Goal: Task Accomplishment & Management: Use online tool/utility

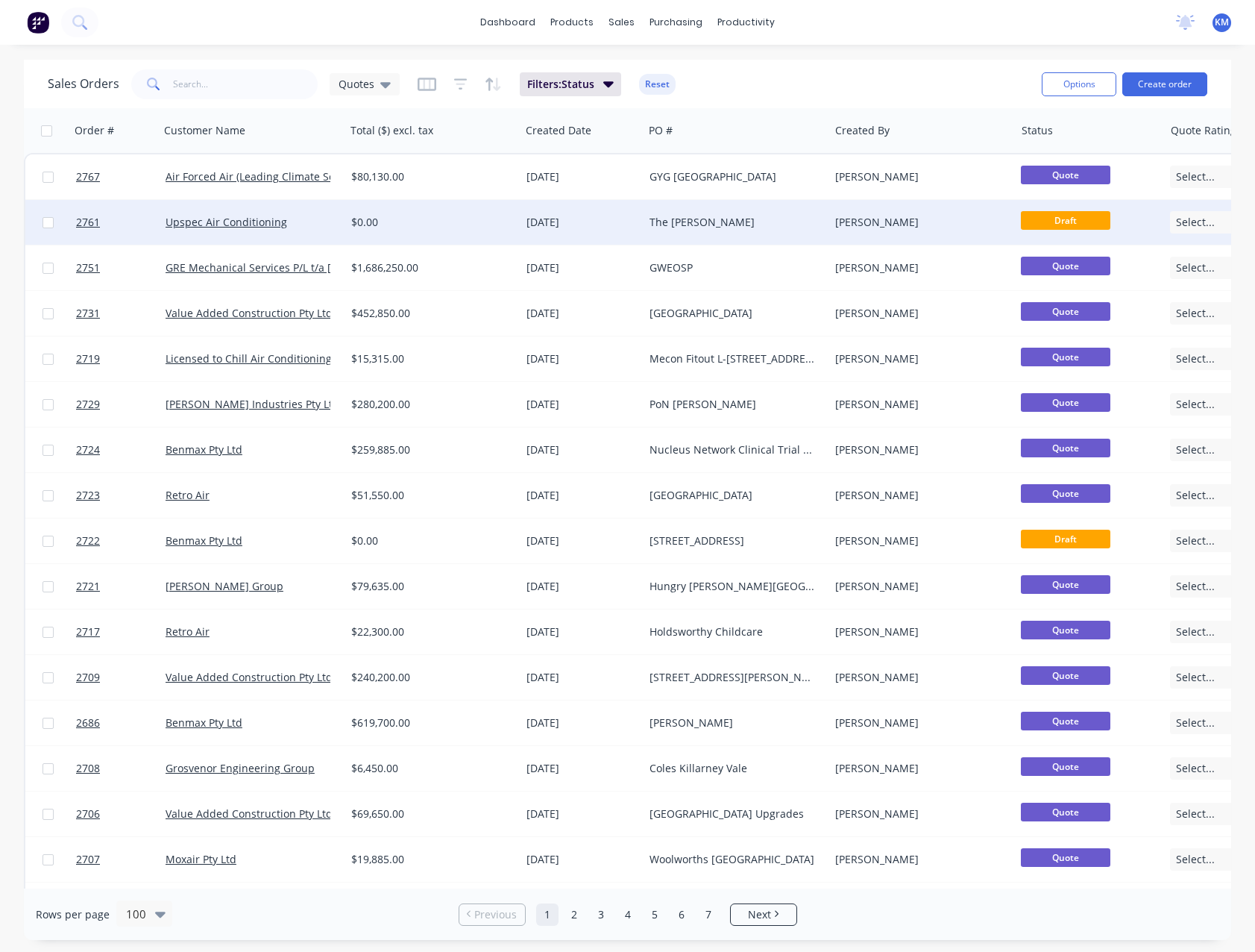
click at [342, 226] on div "Upspec Air Conditioning" at bounding box center [252, 222] width 186 height 45
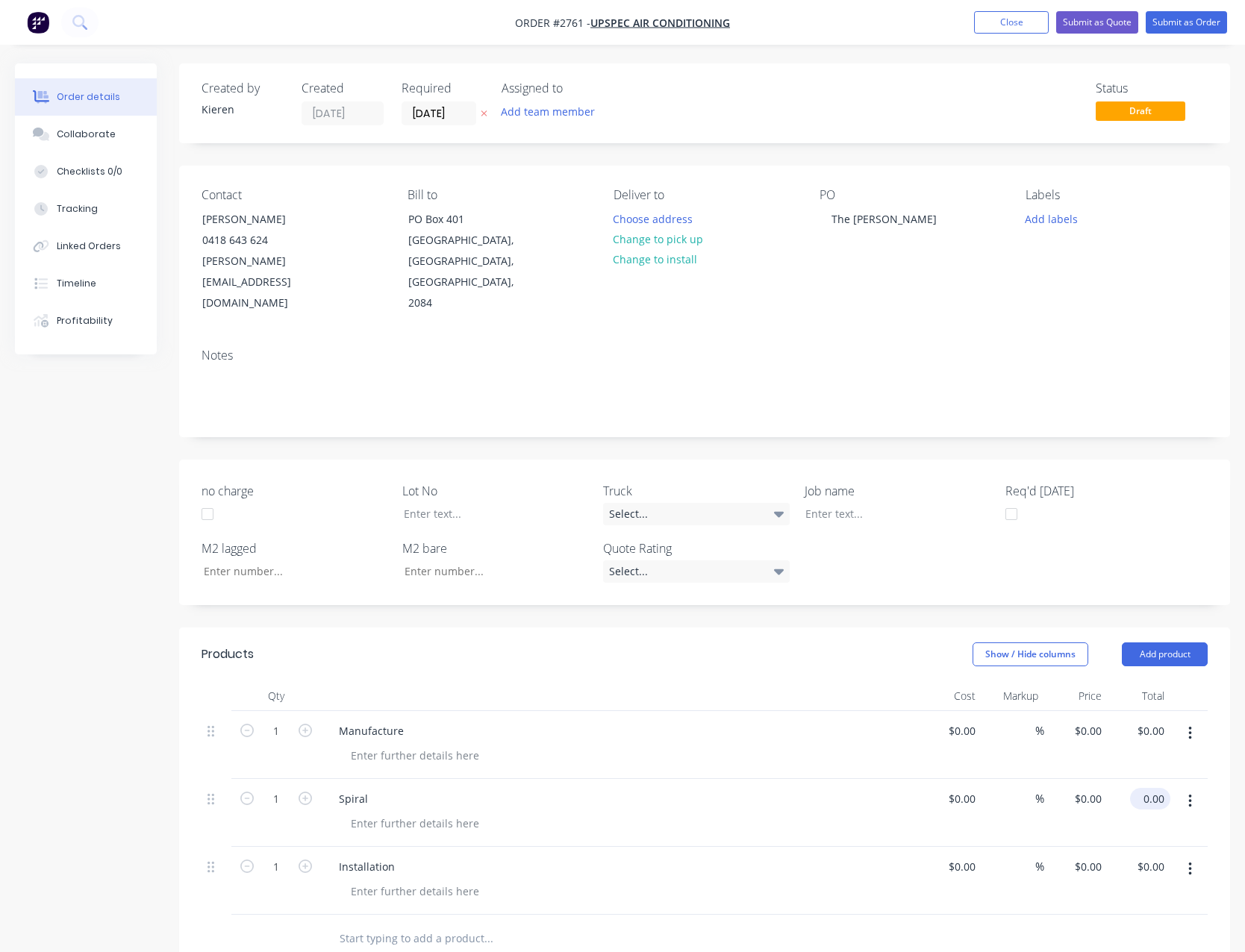
click at [1164, 788] on input "0.00" at bounding box center [1152, 799] width 34 height 21
type input "4200.00"
type input "0.00"
type input "$4,200.00"
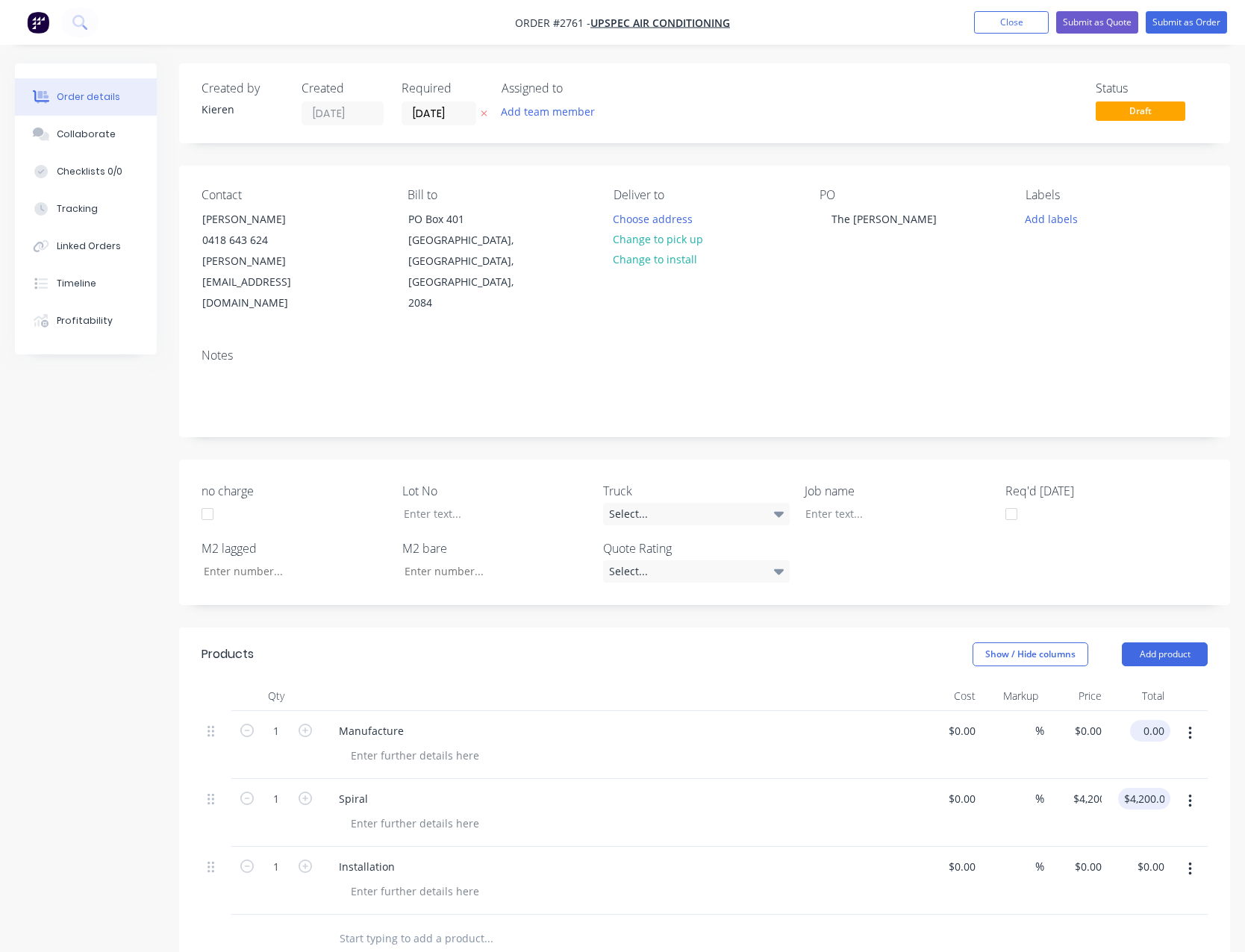
click at [1162, 720] on input "0.00" at bounding box center [1152, 731] width 34 height 21
type input "1100.00"
type input "$1,100.00"
click at [1161, 856] on input "0.00" at bounding box center [1152, 867] width 34 height 21
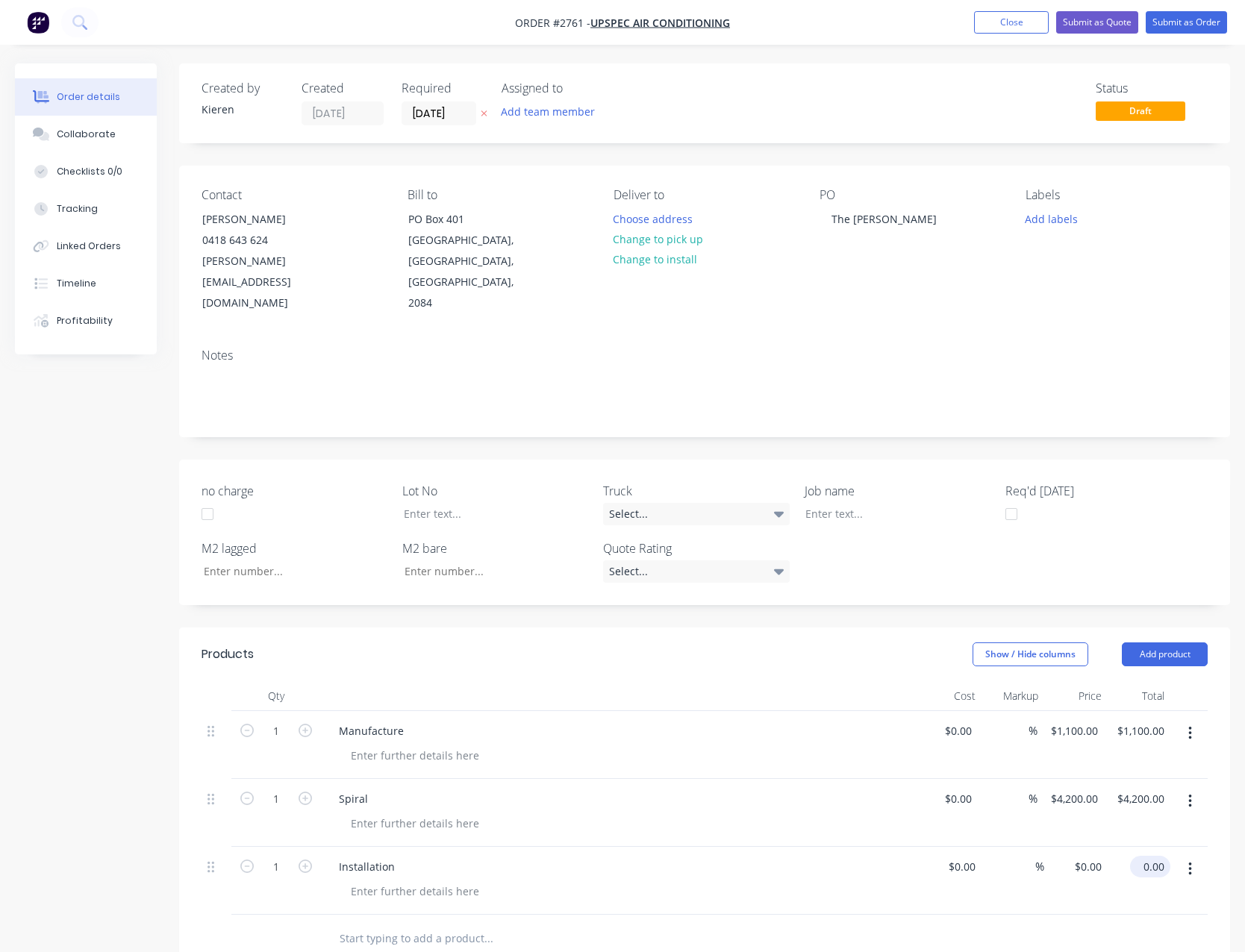
click at [1156, 856] on input "0.00" at bounding box center [1152, 867] width 34 height 21
type input "5600.00"
type input "$5,600.00"
click at [1074, 862] on div "$5,600.00 $0.00" at bounding box center [1075, 880] width 63 height 68
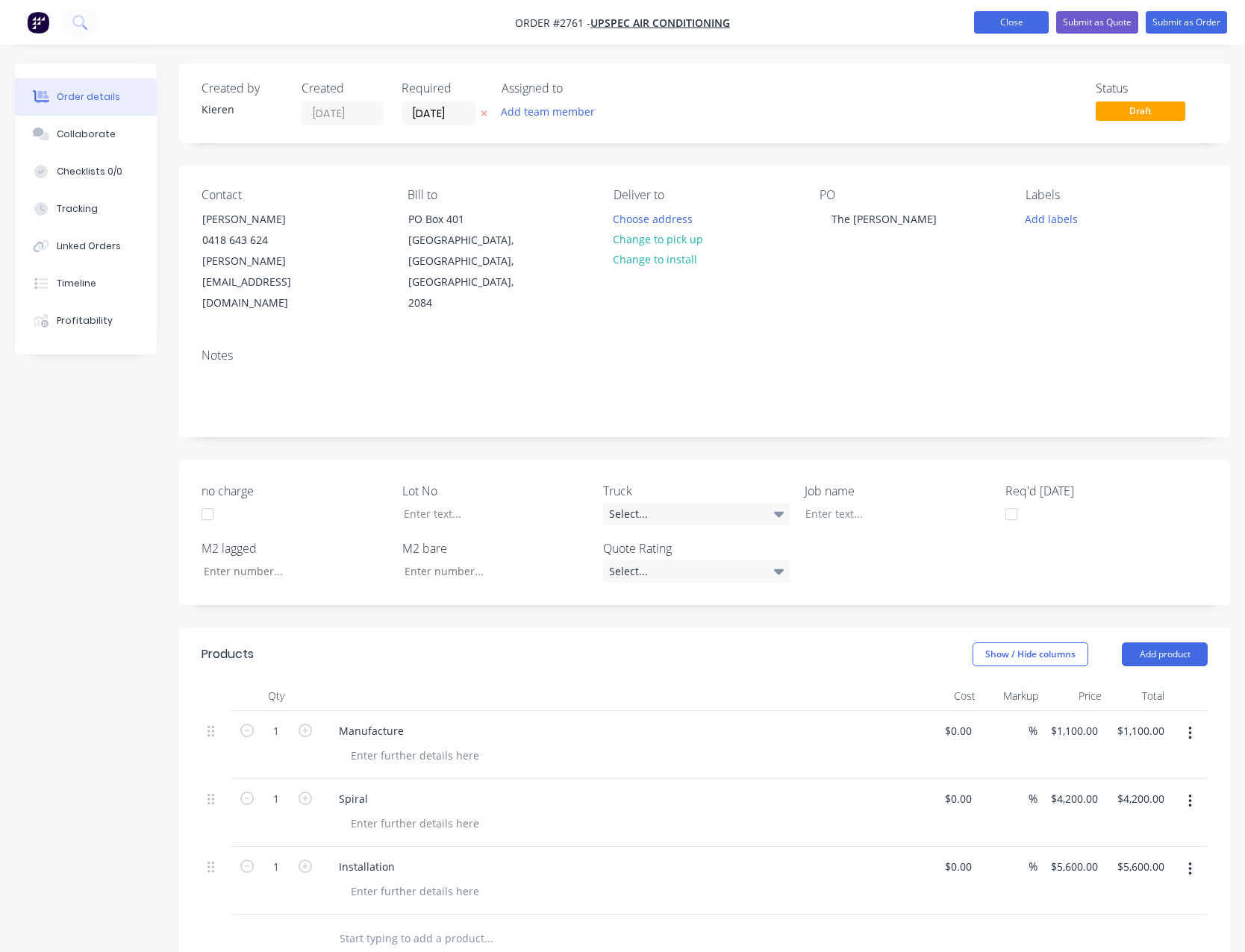
click at [988, 31] on button "Close" at bounding box center [1011, 22] width 75 height 22
